Goal: Communication & Community: Ask a question

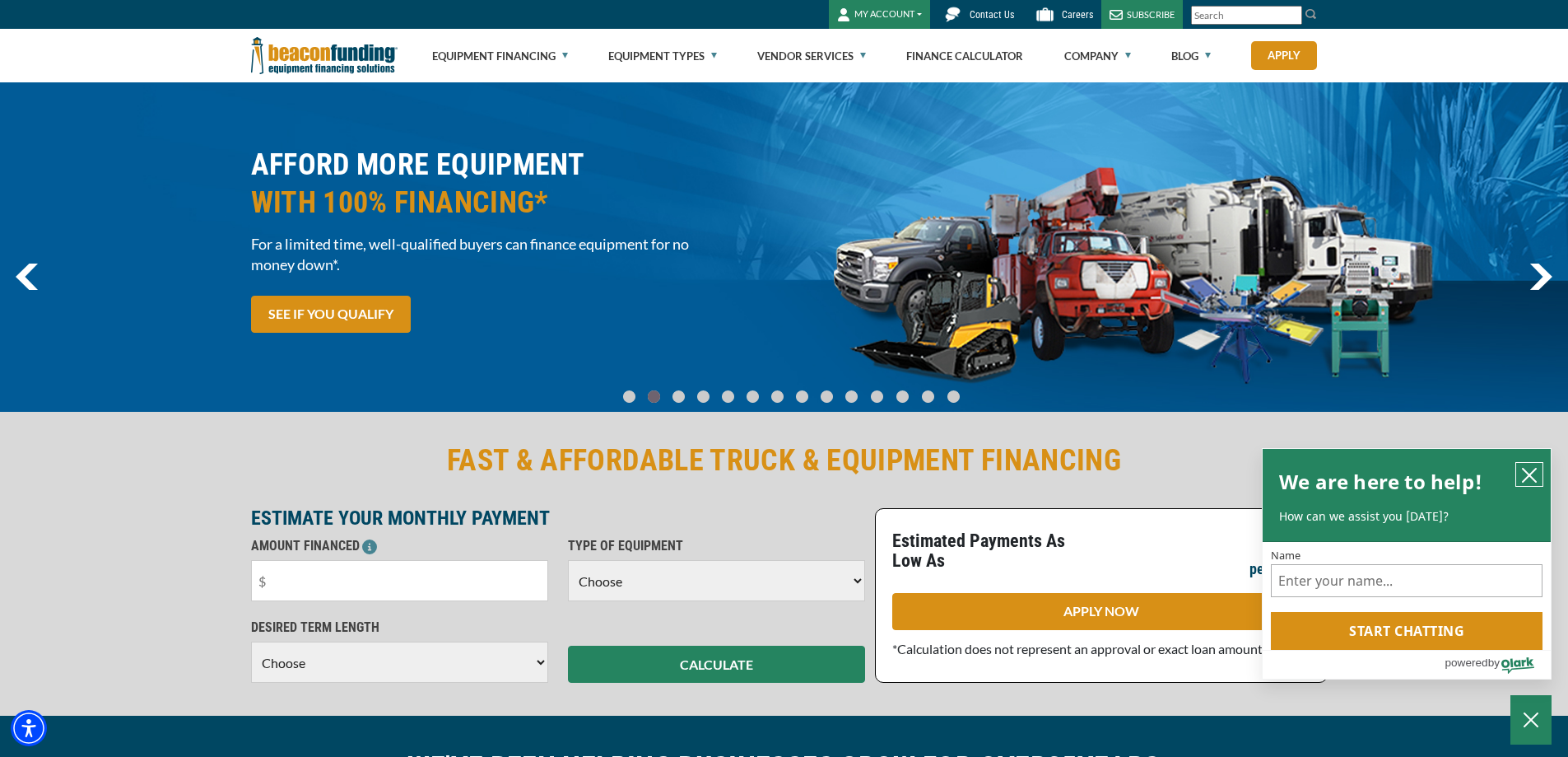
click at [1528, 471] on icon "close chatbox" at bounding box center [1530, 475] width 17 height 17
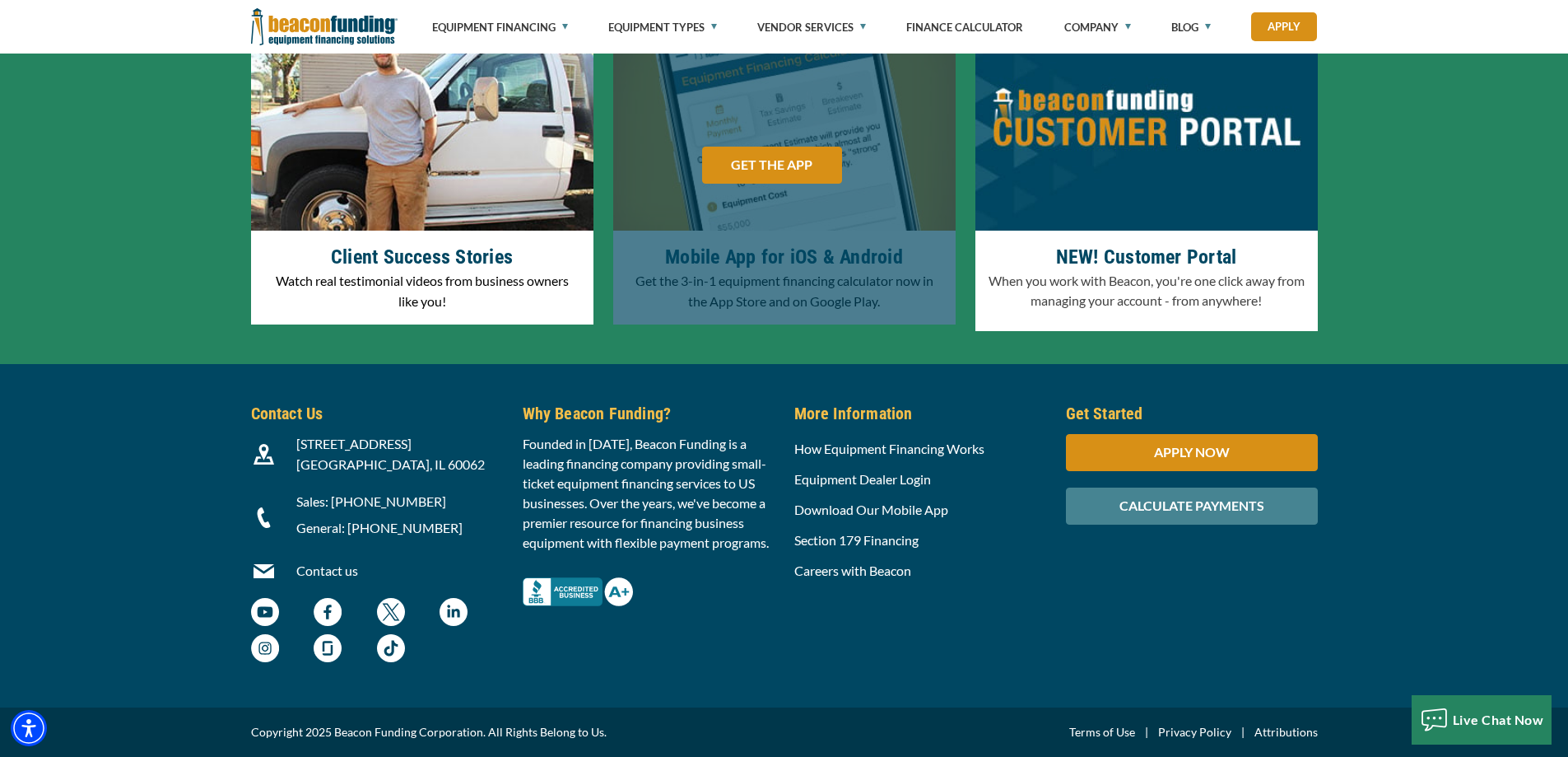
scroll to position [5131, 0]
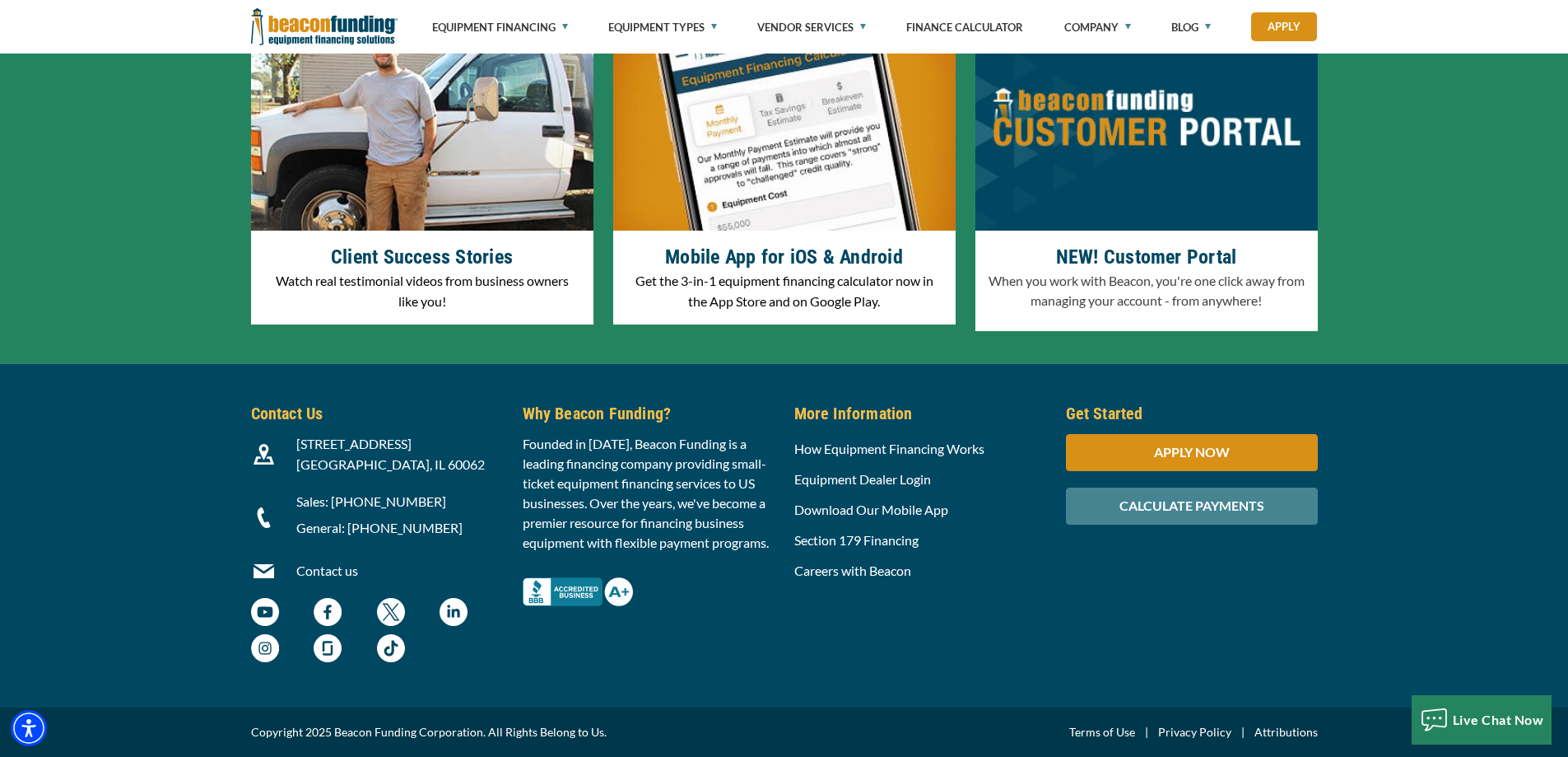
click at [325, 571] on link "Contact us" at bounding box center [327, 570] width 62 height 16
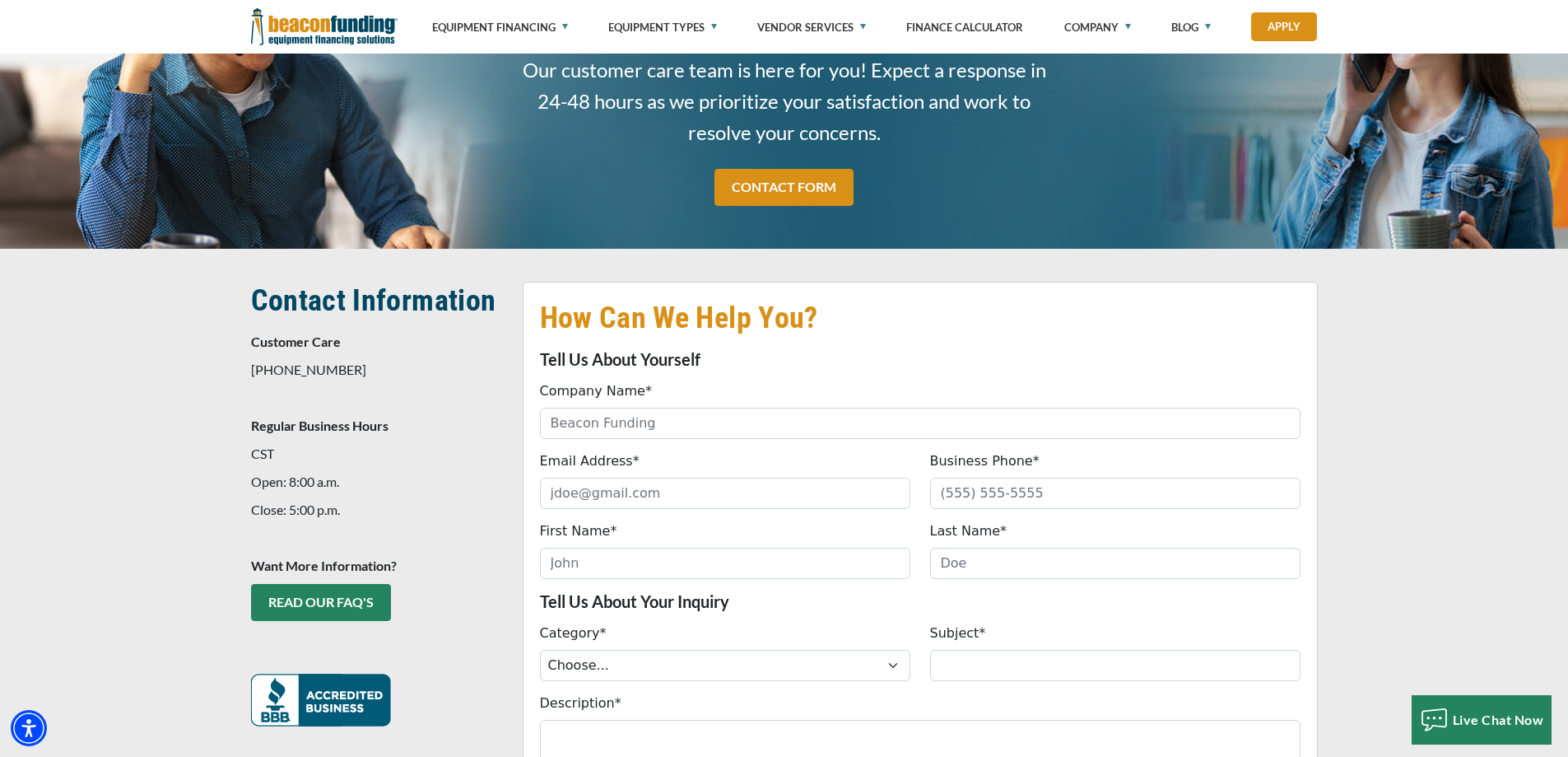
scroll to position [165, 0]
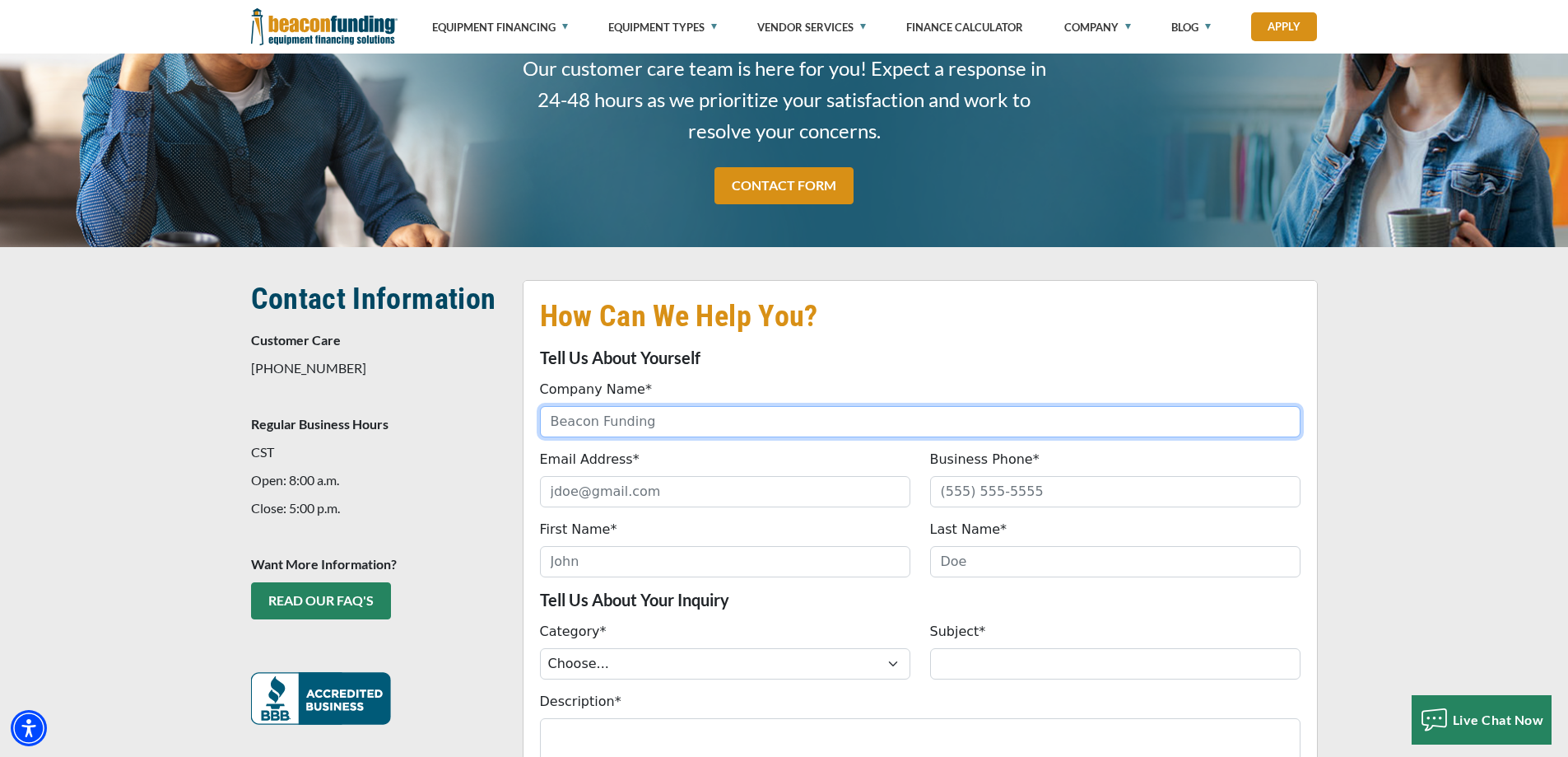
click at [683, 418] on input "Company Name*" at bounding box center [920, 421] width 761 height 31
type input "Hi-Res Graphics"
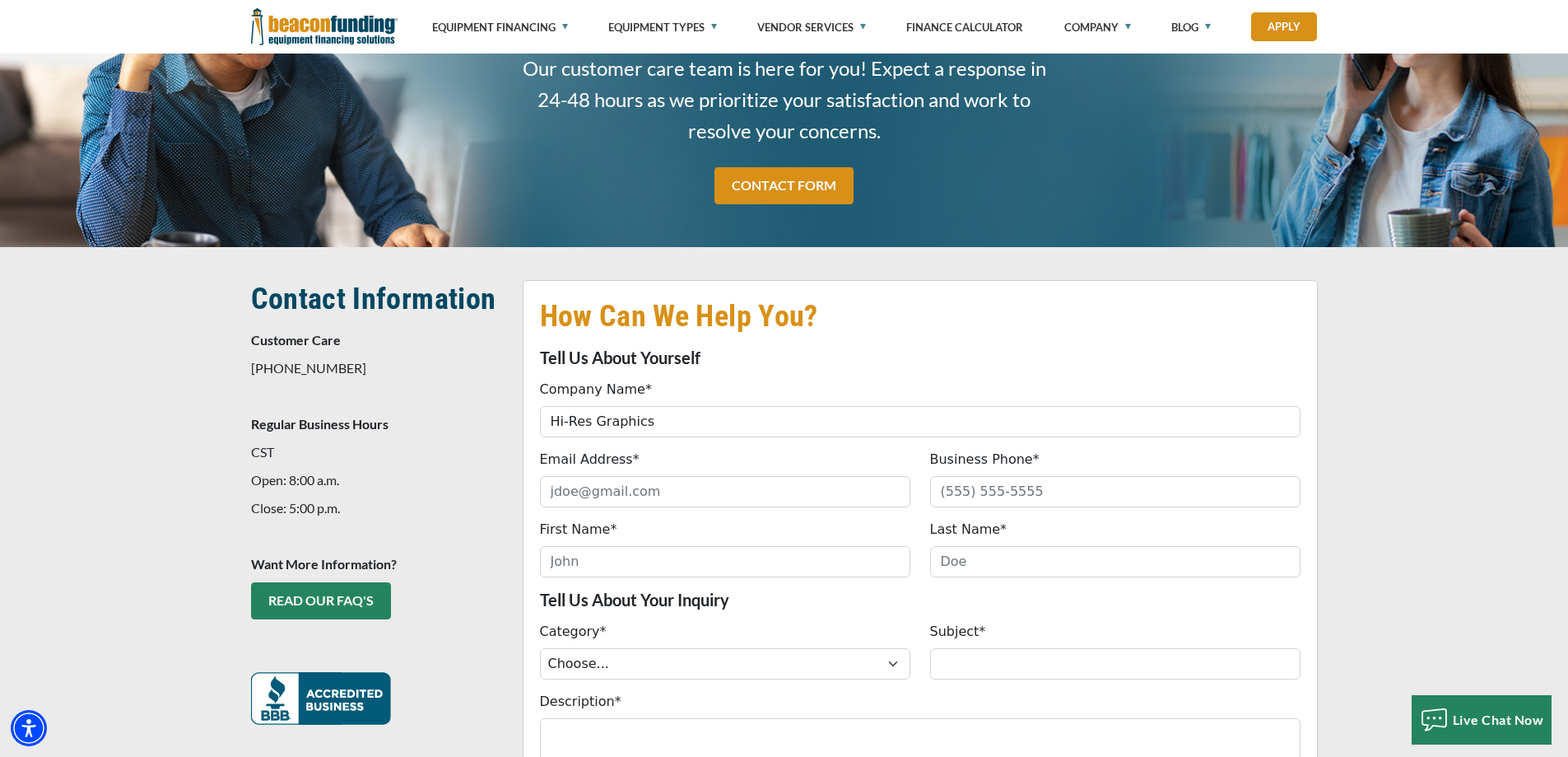
type input "info@hiresgraphicsak.com"
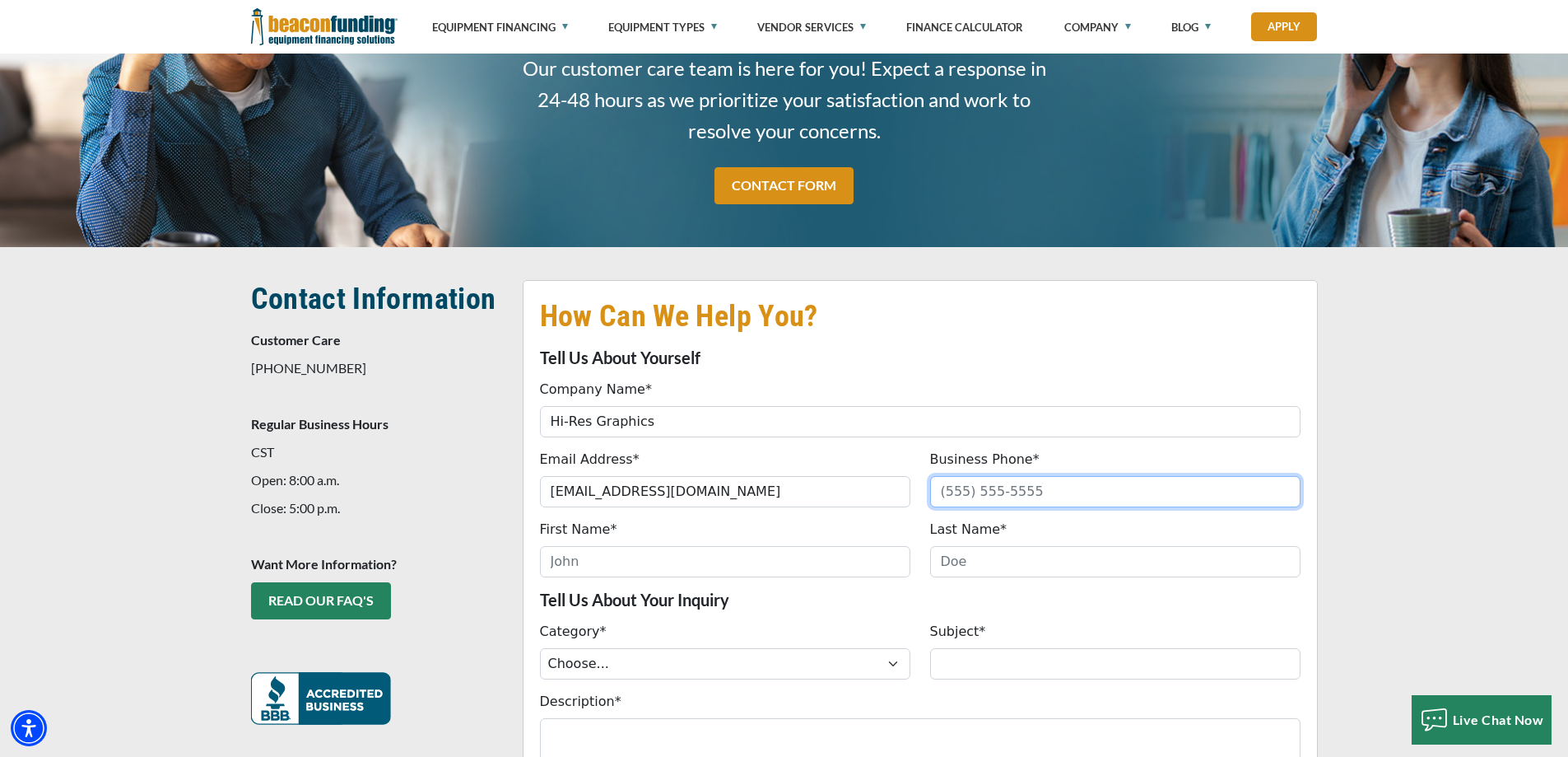
type input "9076941280"
type input "Caleb"
type input "Gall"
type input "(907) 694-1280"
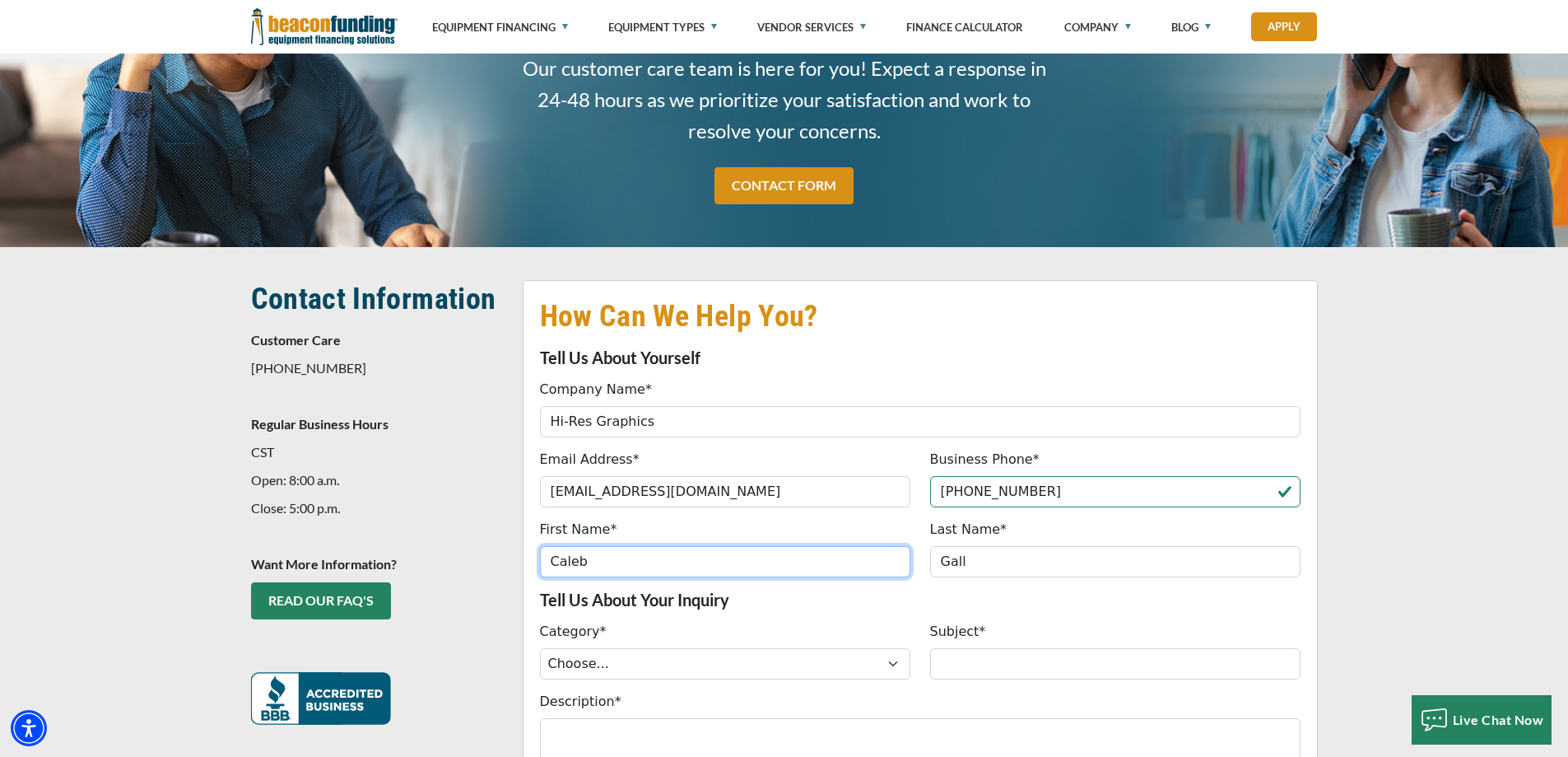
drag, startPoint x: 607, startPoint y: 567, endPoint x: 512, endPoint y: 557, distance: 95.5
click at [513, 557] on div "How Can We Help You? Tell Us About Yourself Company Name* Hi-Res Graphics Pleas…" at bounding box center [921, 615] width 815 height 671
type input "Larry"
click at [440, 543] on p at bounding box center [378, 536] width 252 height 20
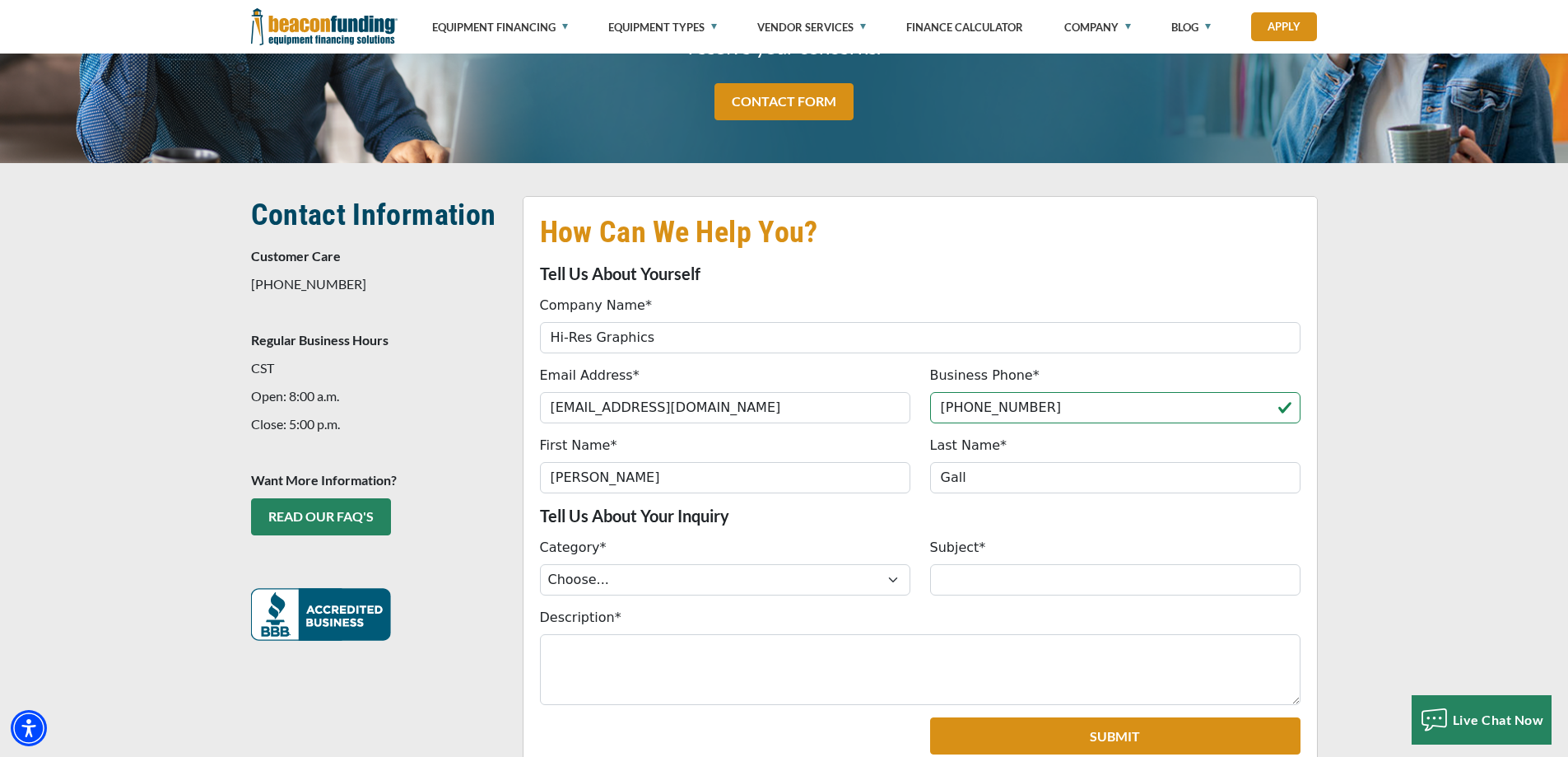
scroll to position [329, 0]
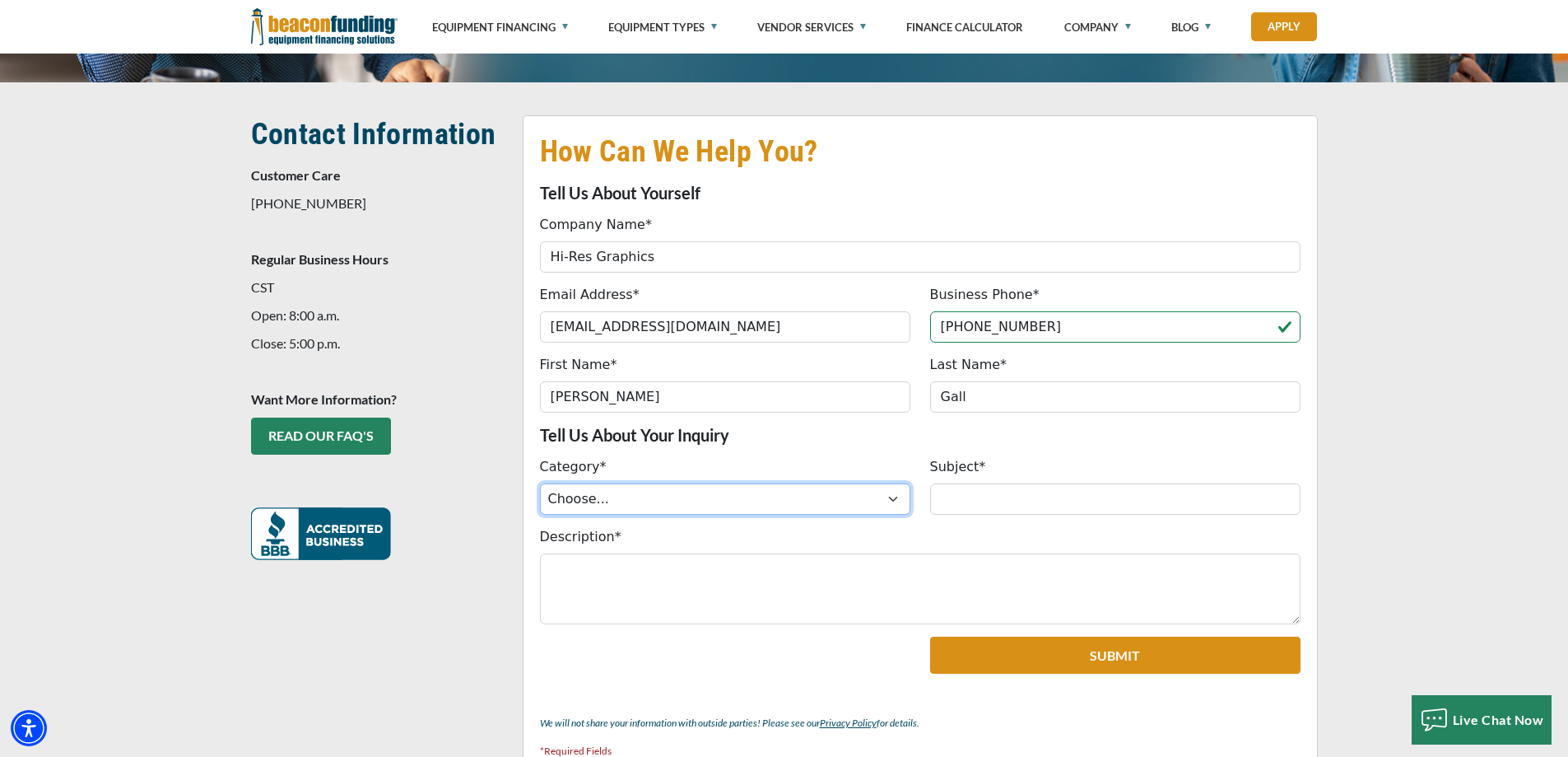
click at [890, 499] on select "Choose... ACH Change Request Balance Billing Contract Change Inquiry Customer P…" at bounding box center [724, 498] width 370 height 31
select select "a6b293fb-1c72-f011-b4cb-7ced8d1b6384"
click at [540, 483] on select "Choose... ACH Change Request Balance Billing Contract Change Inquiry Customer P…" at bounding box center [724, 498] width 370 height 31
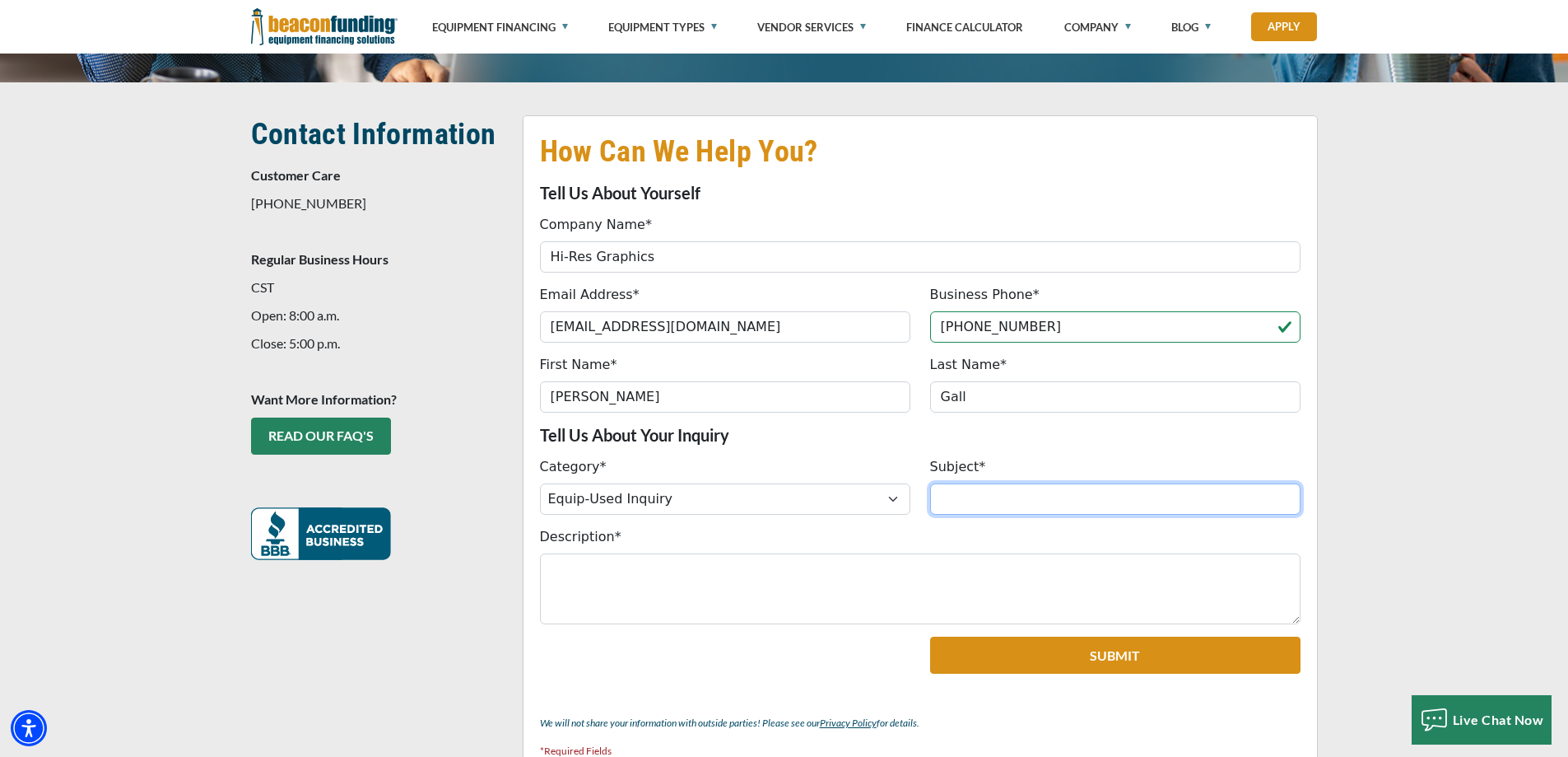
click at [1003, 499] on input "Subject*" at bounding box center [1115, 498] width 370 height 31
type input "Purchase Used Equipment"
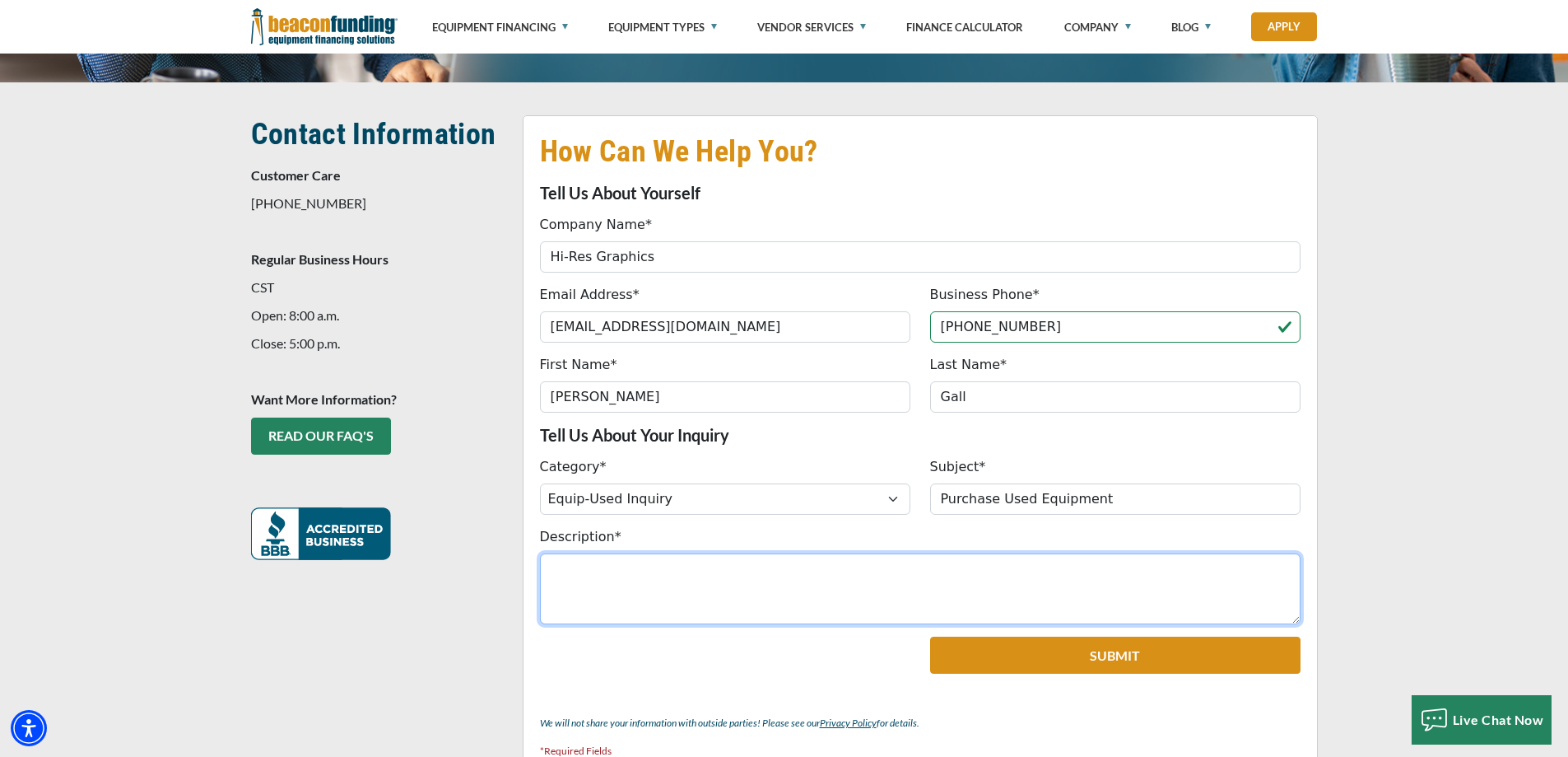
click at [604, 565] on textarea "Description*" at bounding box center [920, 588] width 761 height 71
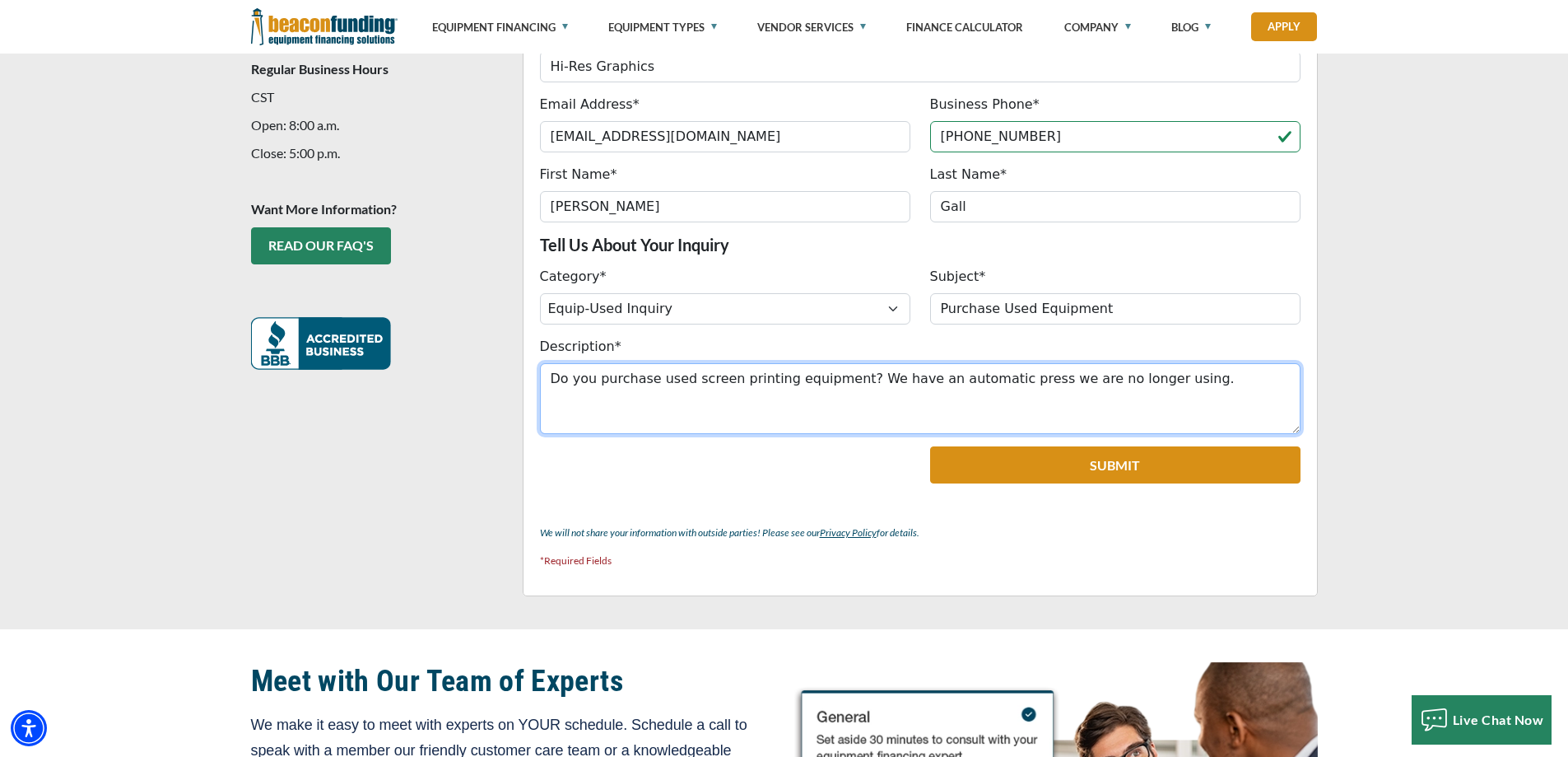
scroll to position [577, 0]
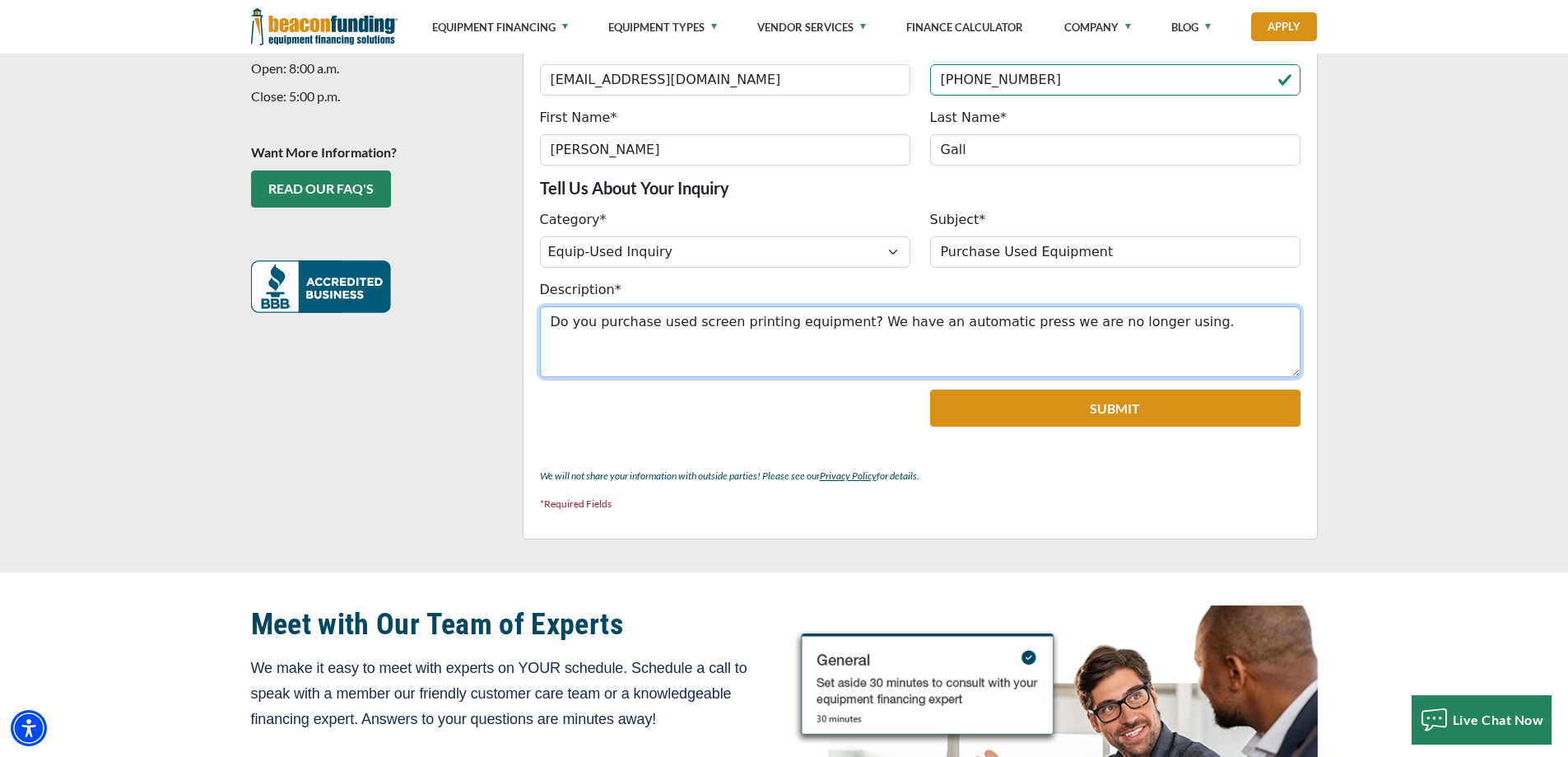
type textarea "Do you purchase used screen printing equipment? We have an automatic press we a…"
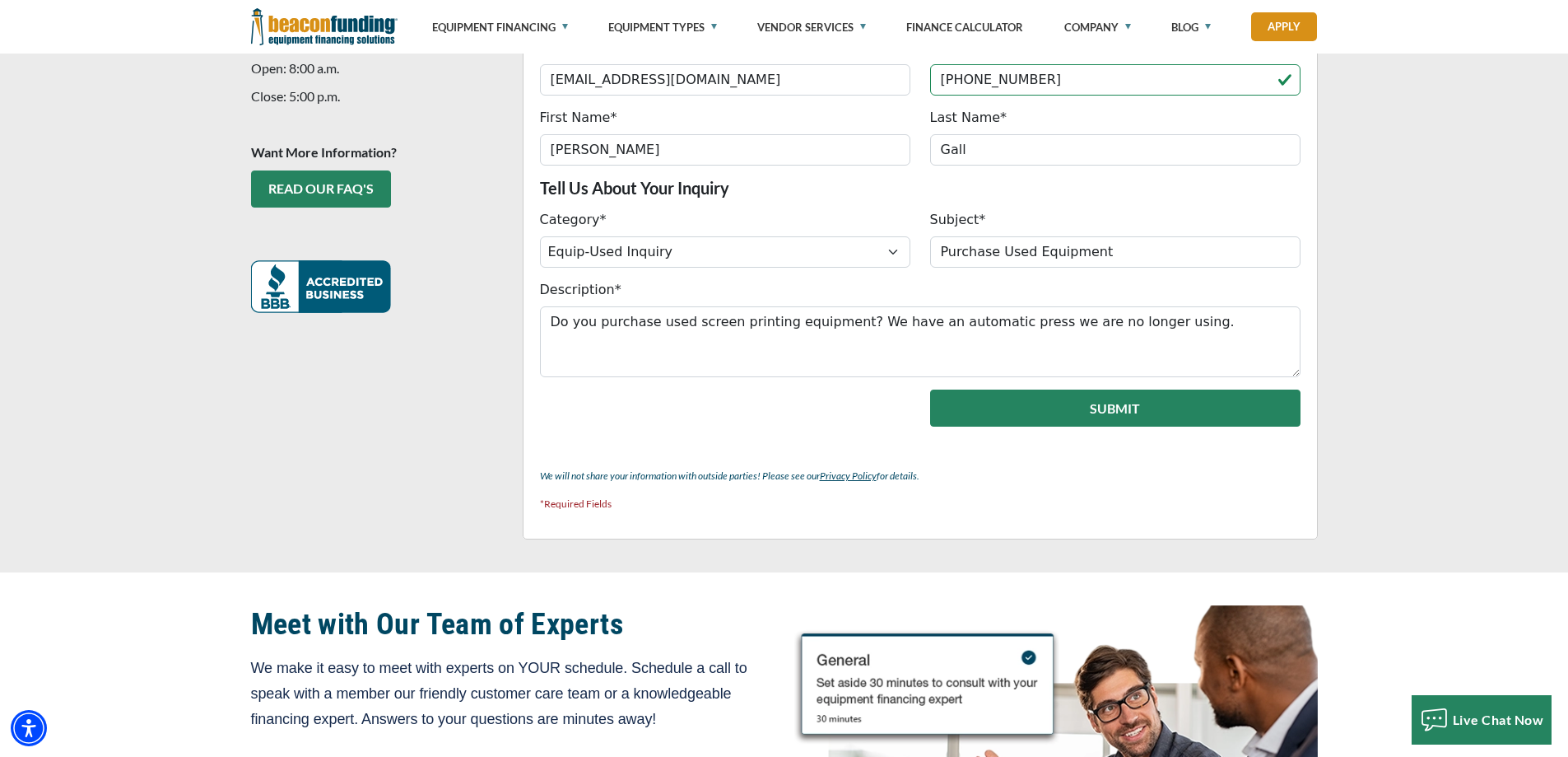
click at [1136, 401] on button "Submit" at bounding box center [1115, 408] width 370 height 37
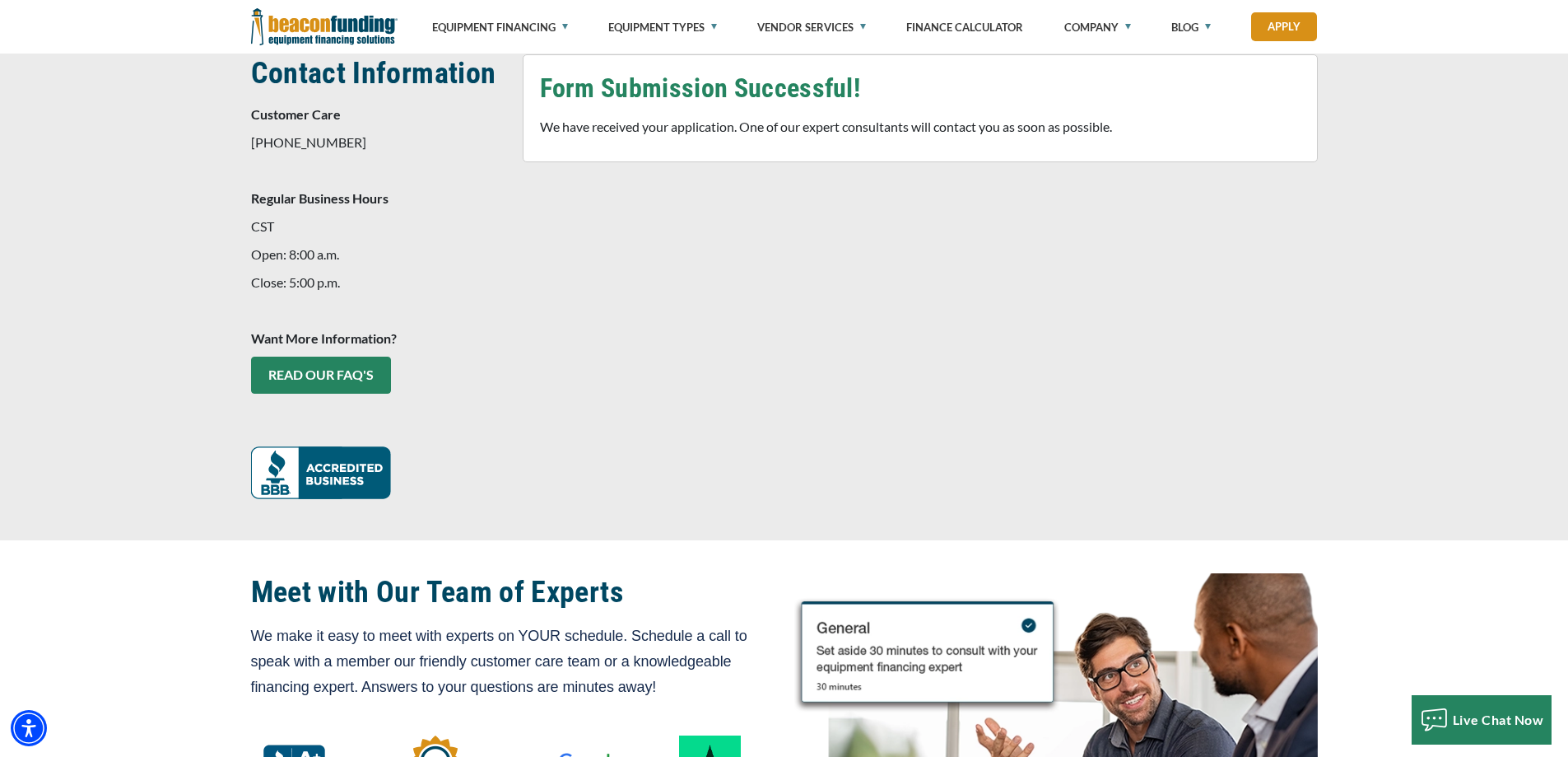
scroll to position [378, 0]
